Goal: Register for event/course

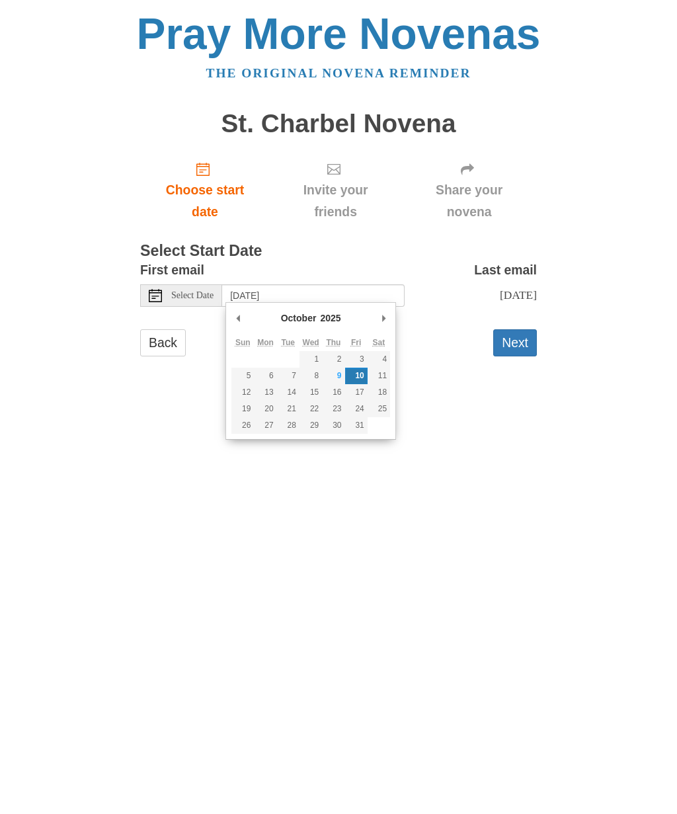
type input "[DATE]"
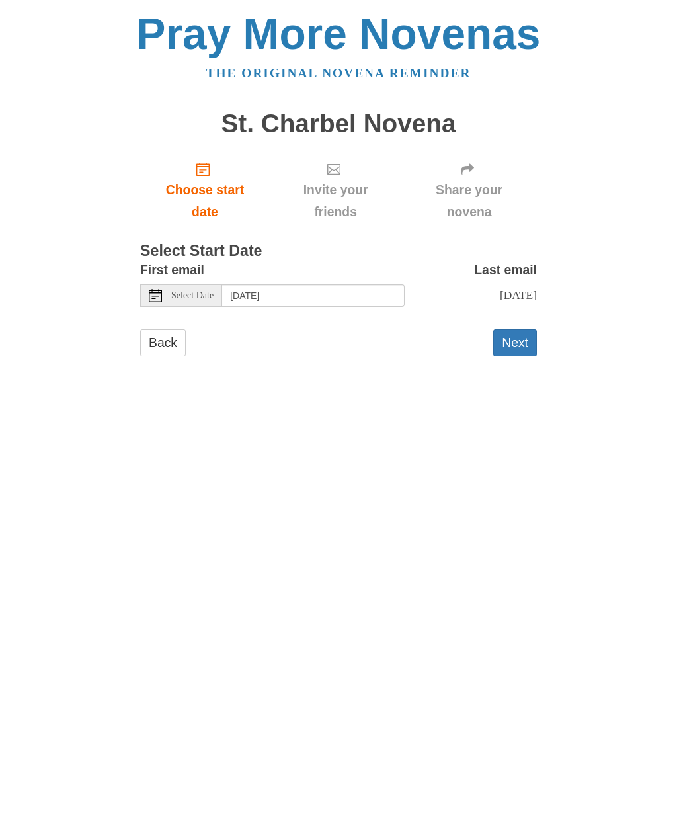
click at [526, 347] on button "Next" at bounding box center [515, 342] width 44 height 27
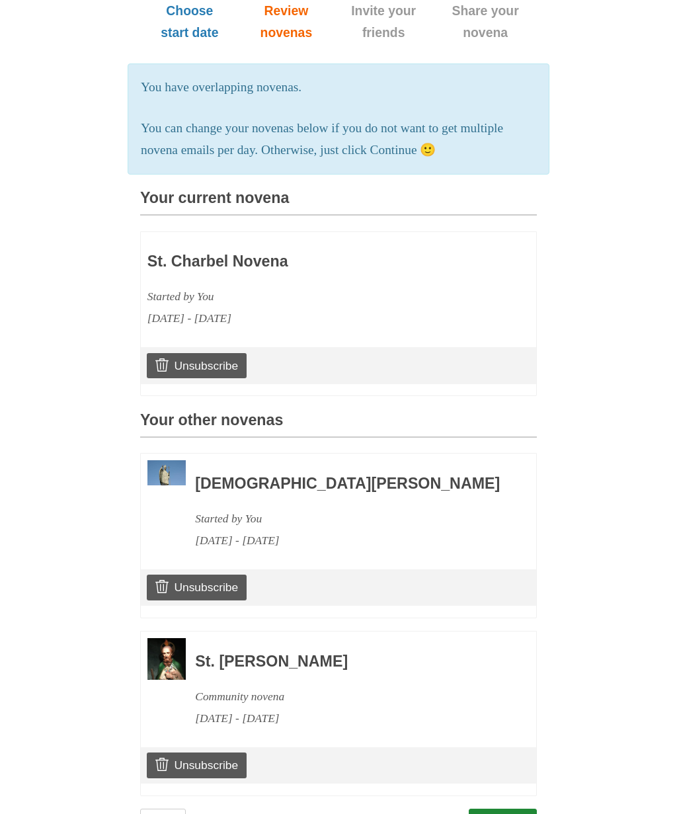
scroll to position [179, 0]
click at [517, 812] on link "Continue" at bounding box center [503, 823] width 69 height 27
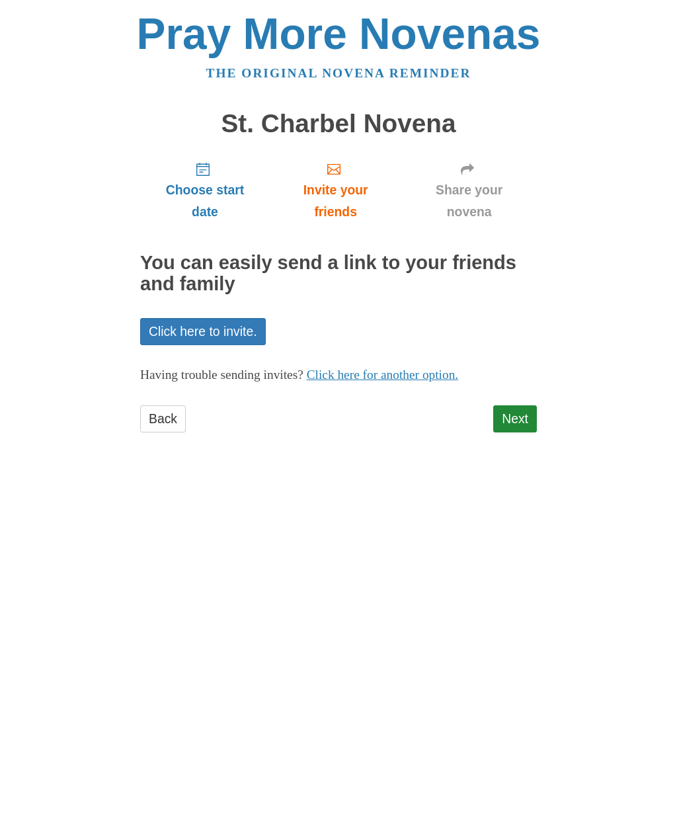
click at [518, 411] on link "Next" at bounding box center [515, 418] width 44 height 27
